Goal: Task Accomplishment & Management: Use online tool/utility

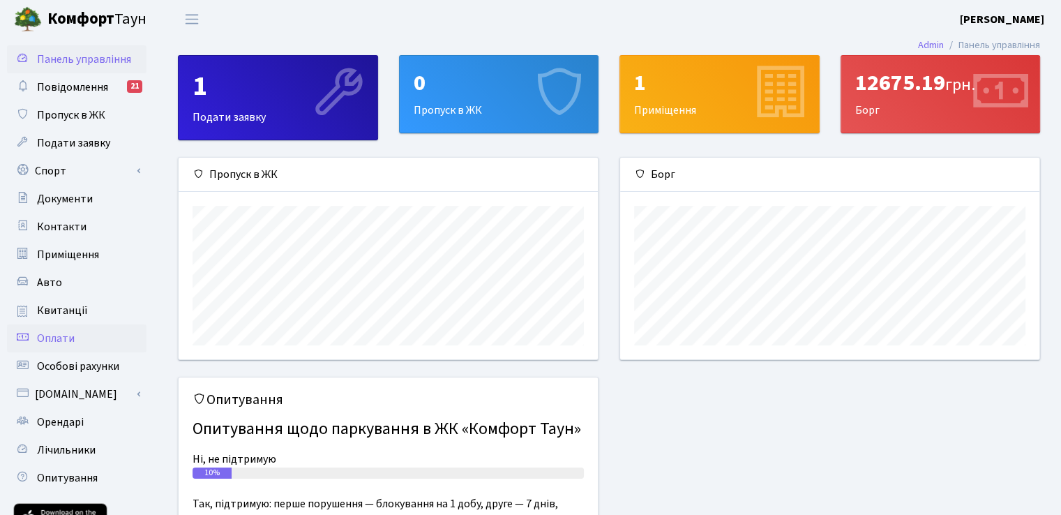
scroll to position [193, 0]
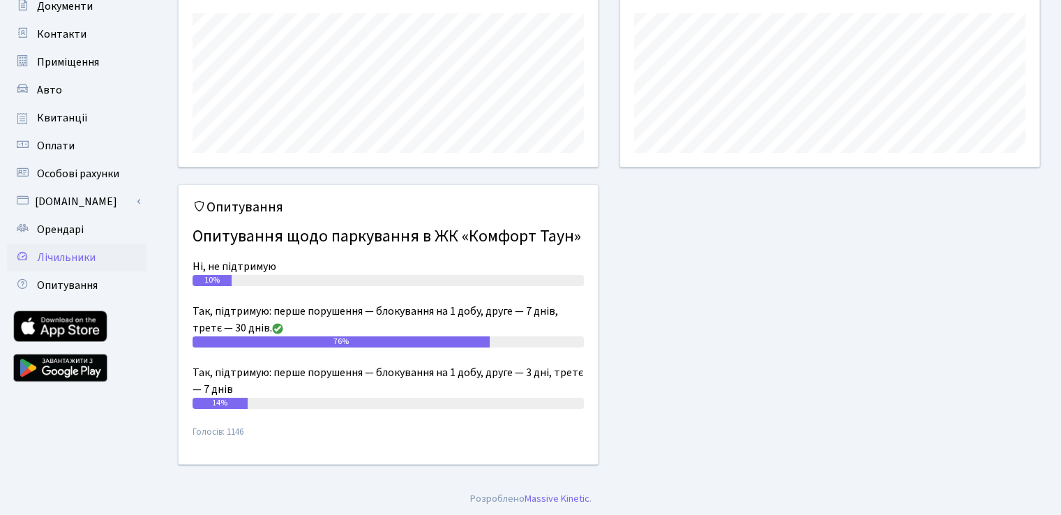
click at [75, 255] on span "Лічильники" at bounding box center [66, 257] width 59 height 15
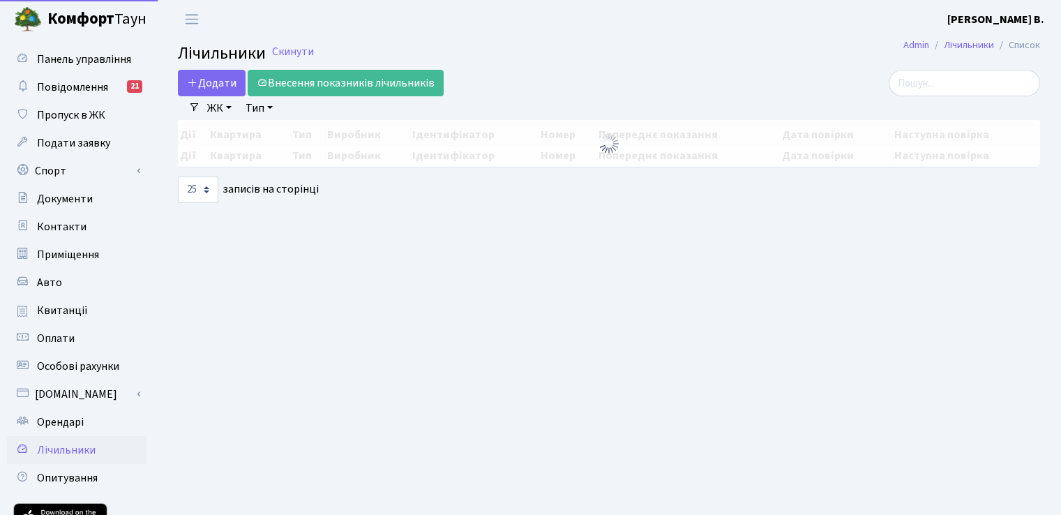
select select "25"
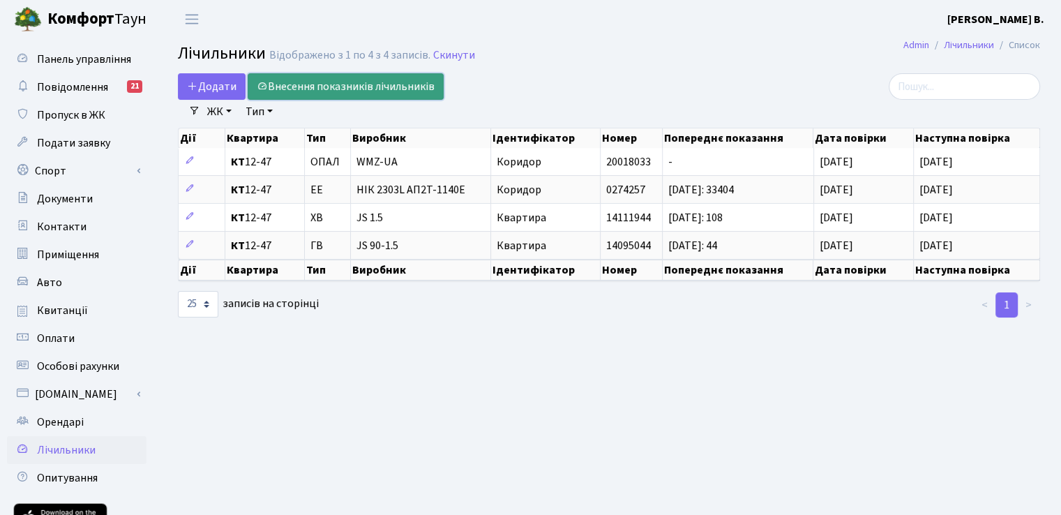
click at [364, 80] on link "Внесення показників лічильників" at bounding box center [346, 86] width 196 height 27
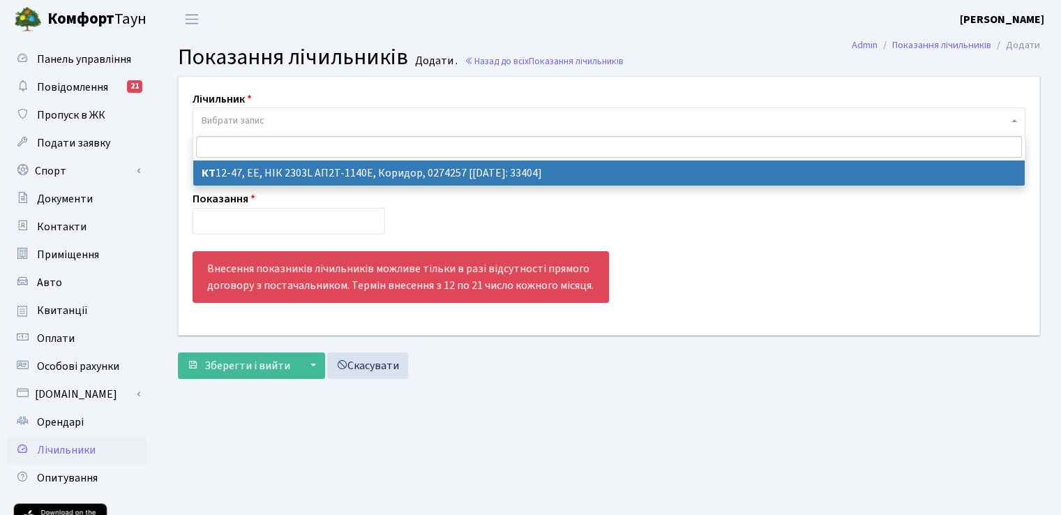
click at [260, 121] on span "Вибрати запис" at bounding box center [233, 121] width 63 height 14
select select "6479"
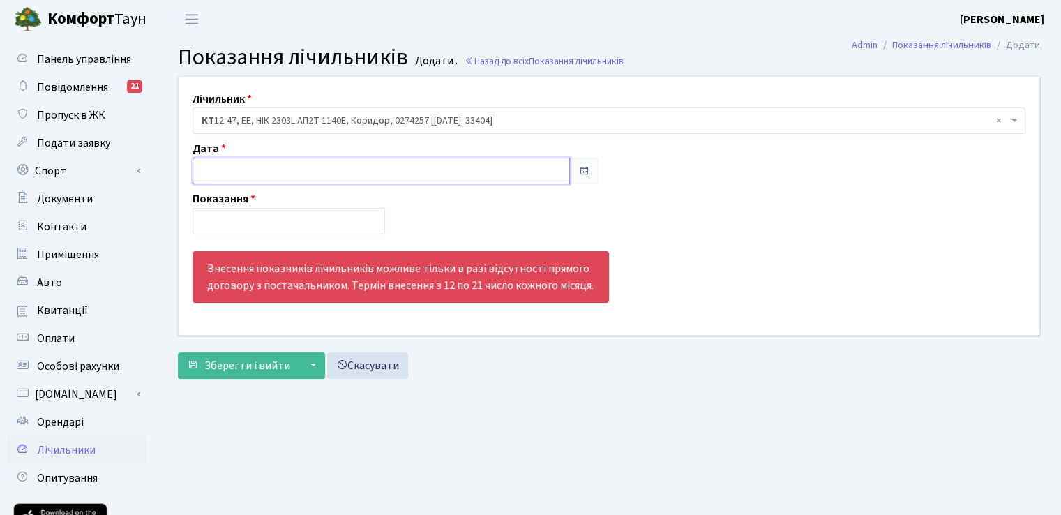
click at [284, 179] on input "text" at bounding box center [381, 171] width 377 height 27
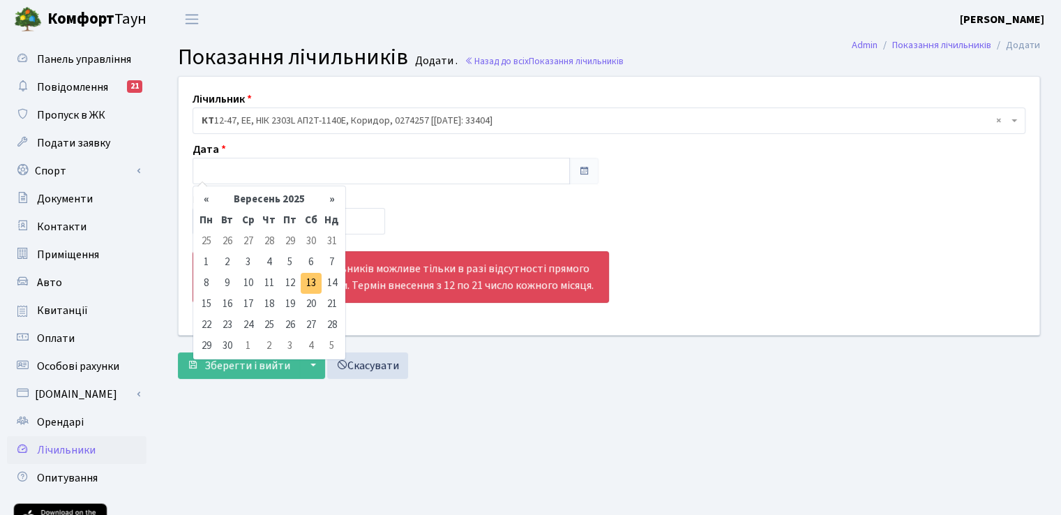
click at [308, 275] on td "13" at bounding box center [311, 283] width 21 height 21
type input "13.09.2025"
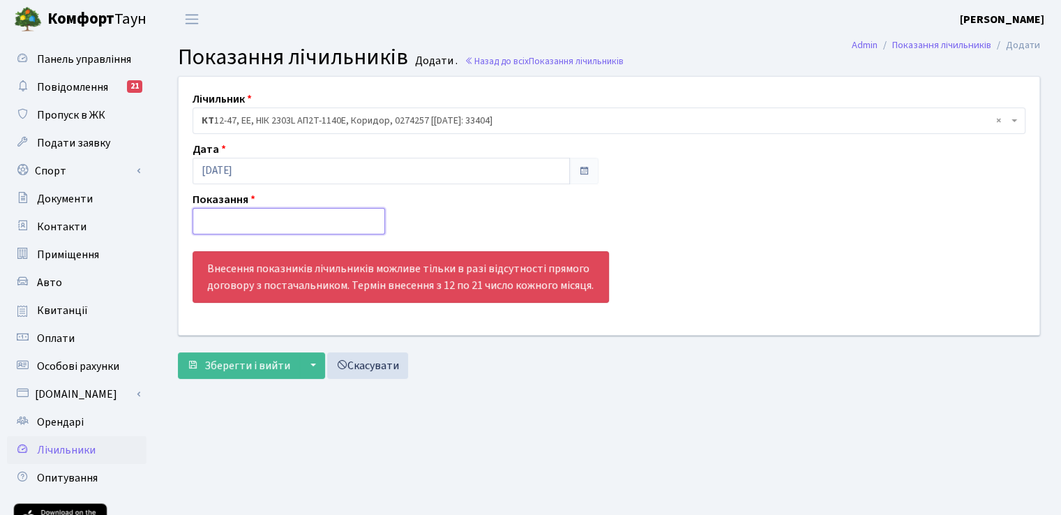
click at [286, 226] on input "number" at bounding box center [289, 221] width 193 height 27
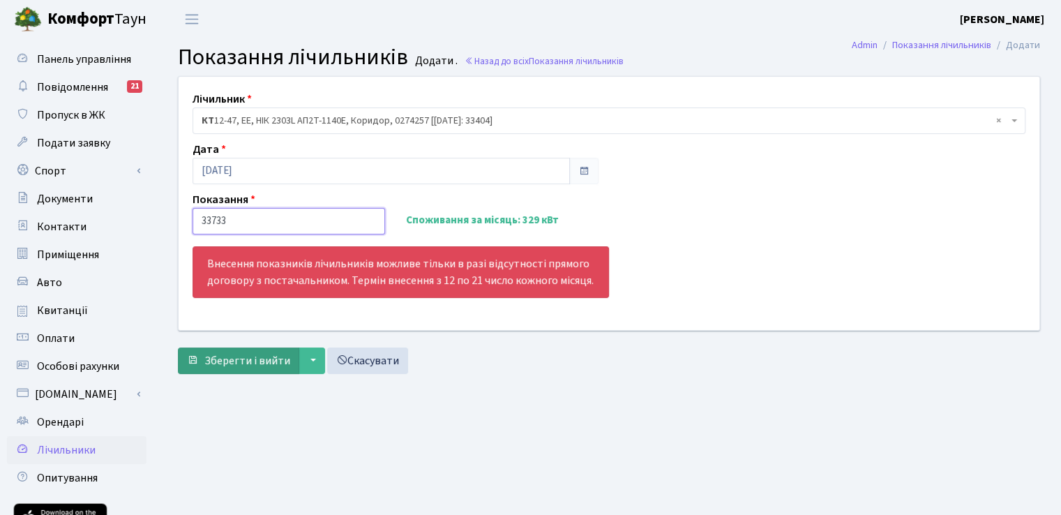
type input "33733"
click at [271, 361] on span "Зберегти і вийти" at bounding box center [247, 360] width 86 height 15
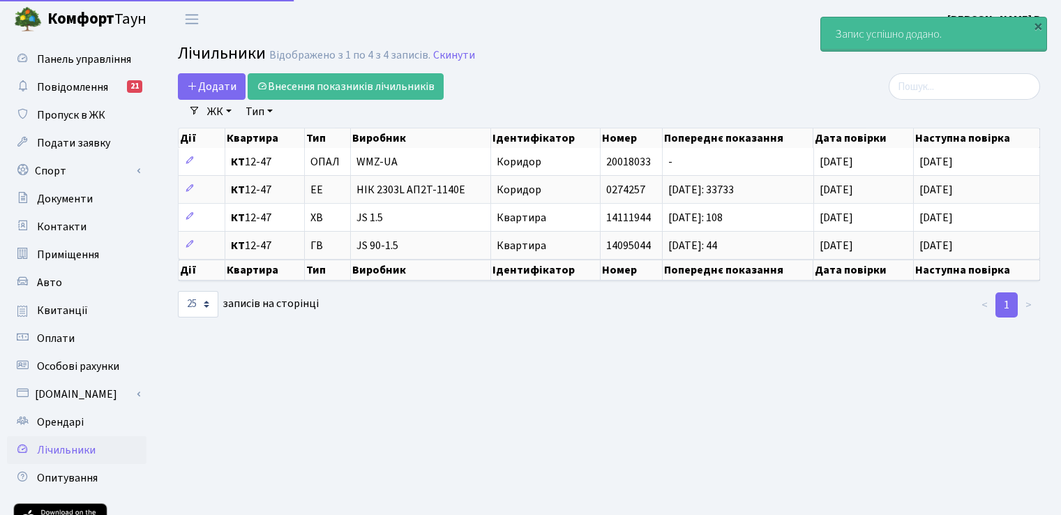
select select "25"
